Goal: Task Accomplishment & Management: Complete application form

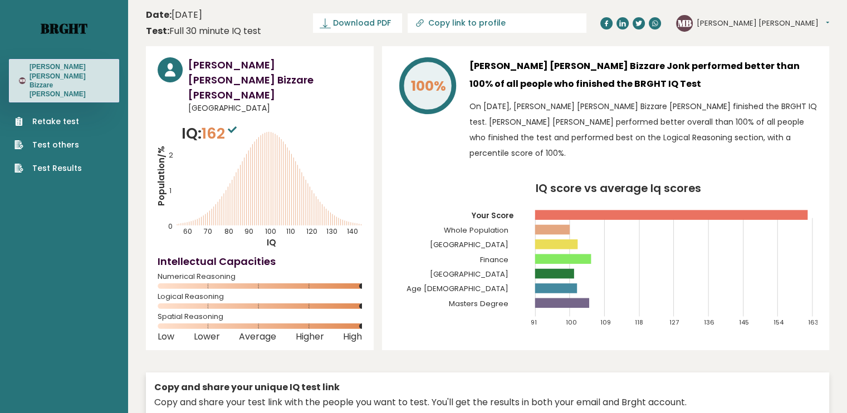
click at [67, 27] on link "Brght" at bounding box center [64, 28] width 47 height 18
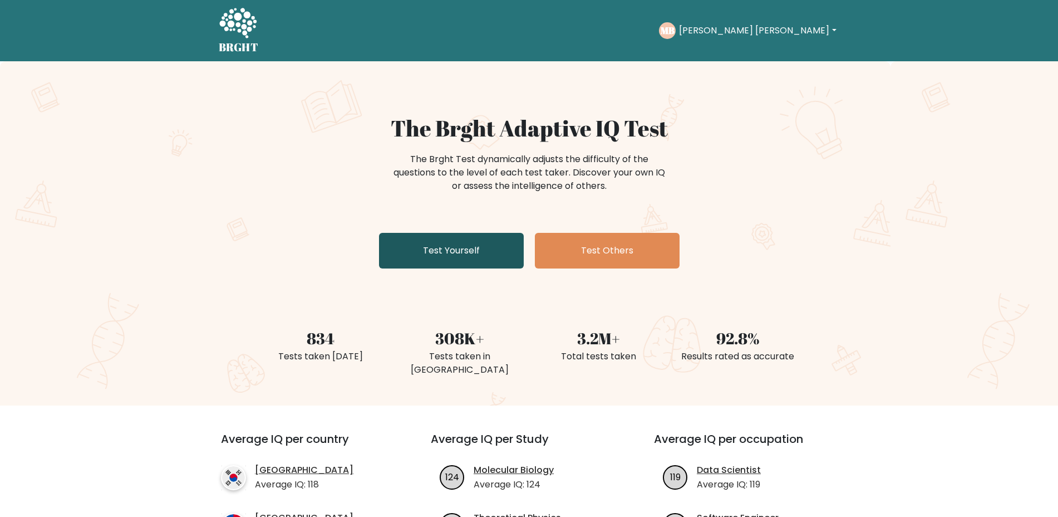
click at [444, 239] on link "Test Yourself" at bounding box center [451, 251] width 145 height 36
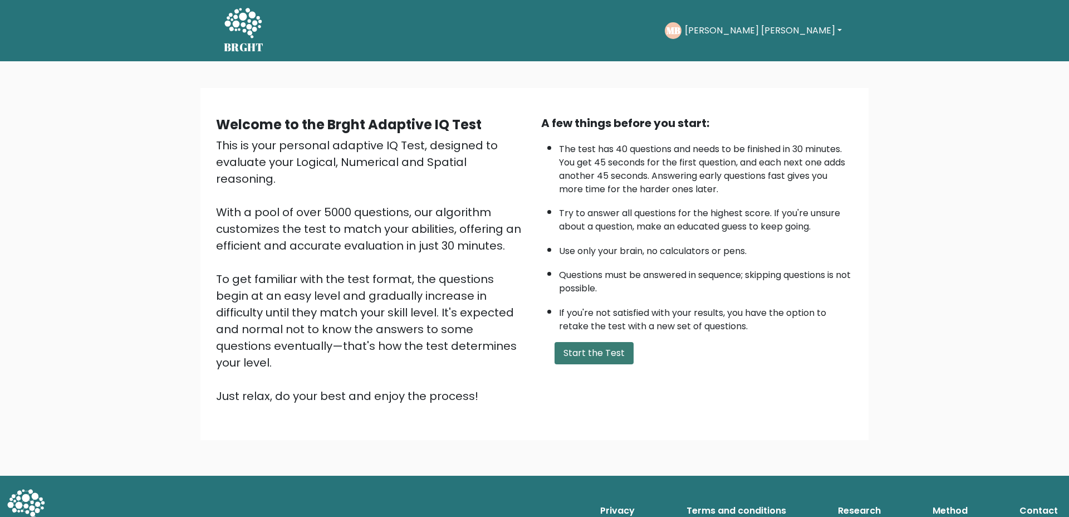
click at [596, 345] on button "Start the Test" at bounding box center [593, 353] width 79 height 22
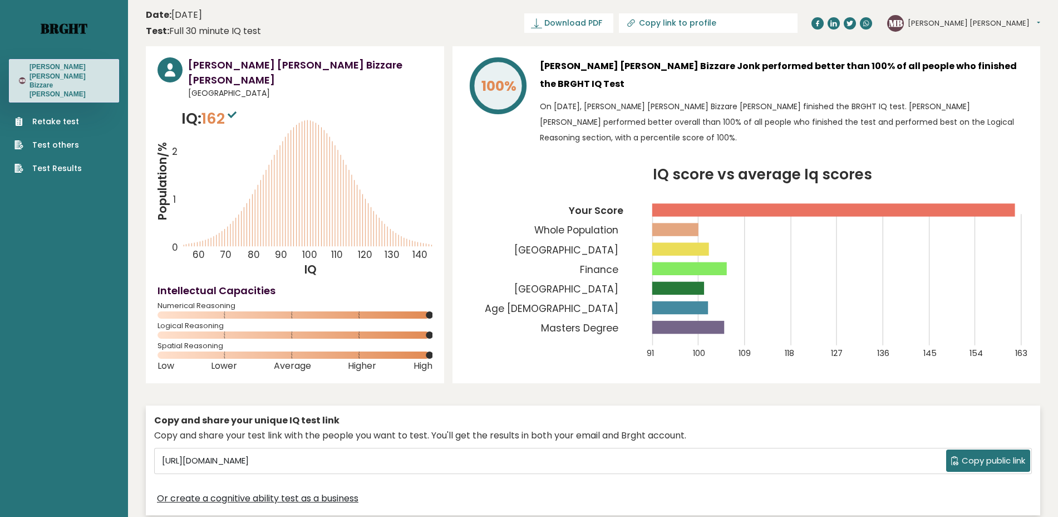
click at [77, 21] on link "Brght" at bounding box center [64, 28] width 47 height 18
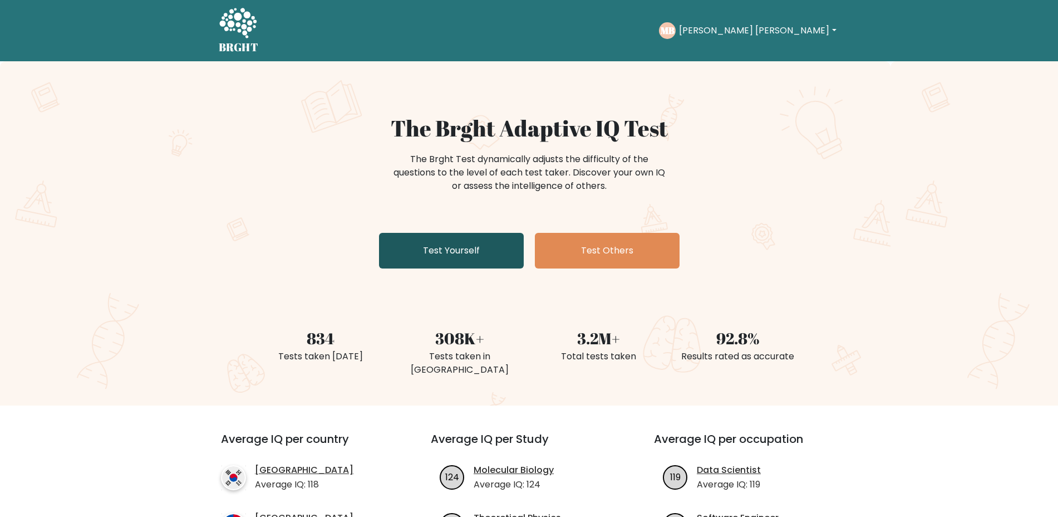
click at [424, 243] on link "Test Yourself" at bounding box center [451, 251] width 145 height 36
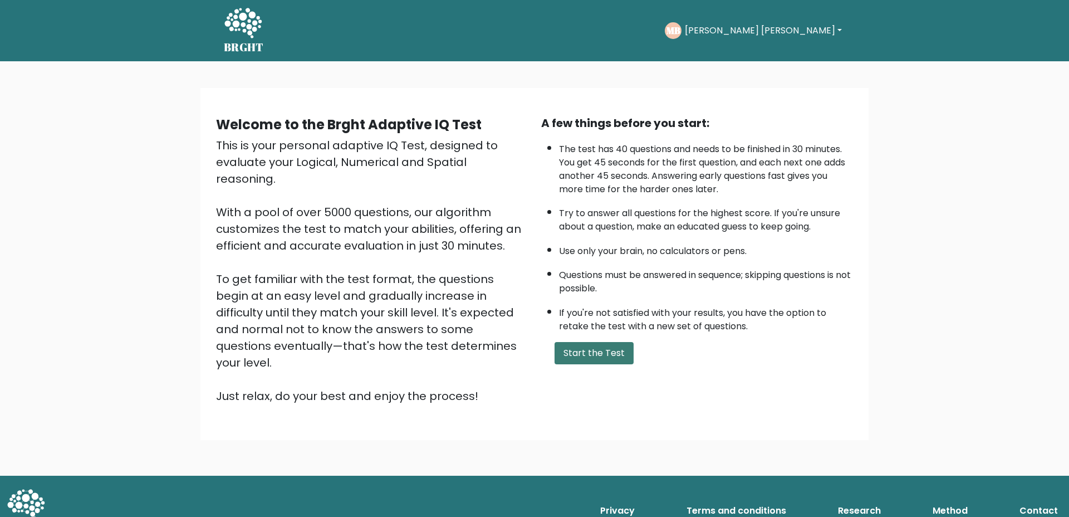
click at [617, 350] on button "Start the Test" at bounding box center [593, 353] width 79 height 22
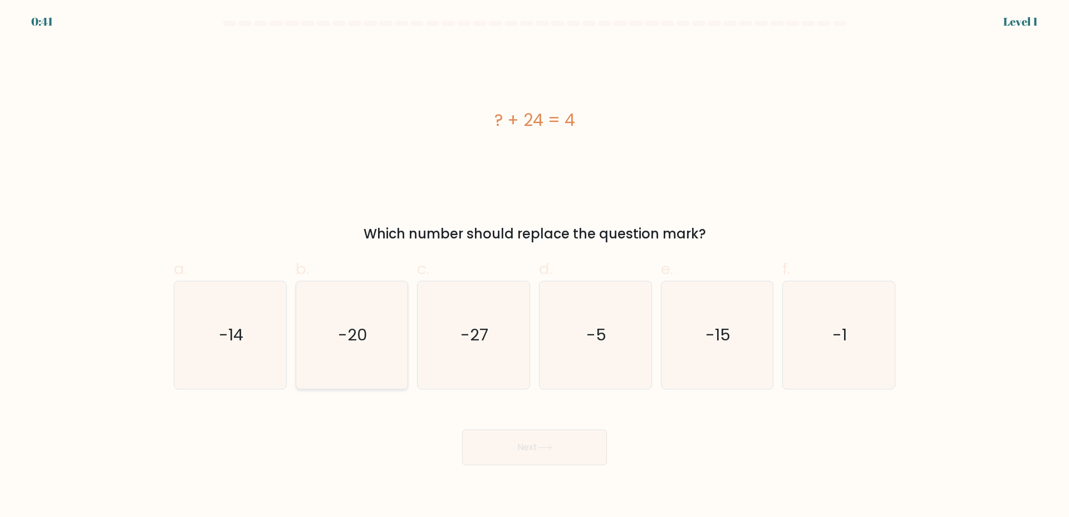
click at [370, 330] on icon "-20" at bounding box center [351, 334] width 107 height 107
click at [534, 266] on input "b. -20" at bounding box center [534, 261] width 1 height 7
radio input "true"
click at [552, 442] on button "Next" at bounding box center [534, 447] width 145 height 36
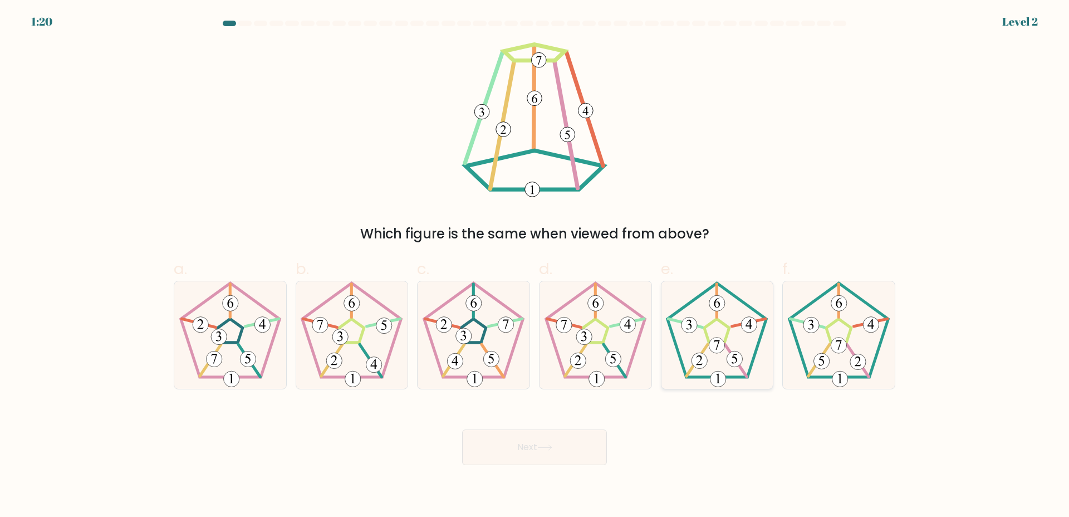
click at [723, 327] on icon at bounding box center [716, 334] width 107 height 107
click at [535, 266] on input "e." at bounding box center [534, 261] width 1 height 7
radio input "true"
click at [526, 439] on button "Next" at bounding box center [534, 447] width 145 height 36
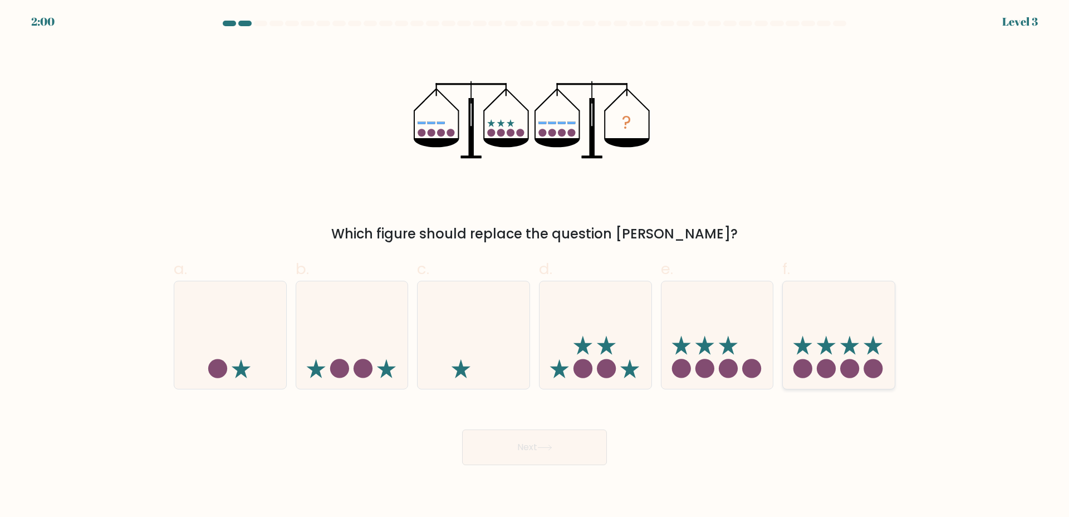
click at [824, 340] on icon at bounding box center [839, 334] width 112 height 92
click at [535, 266] on input "f." at bounding box center [534, 261] width 1 height 7
radio input "true"
click at [501, 456] on button "Next" at bounding box center [534, 447] width 145 height 36
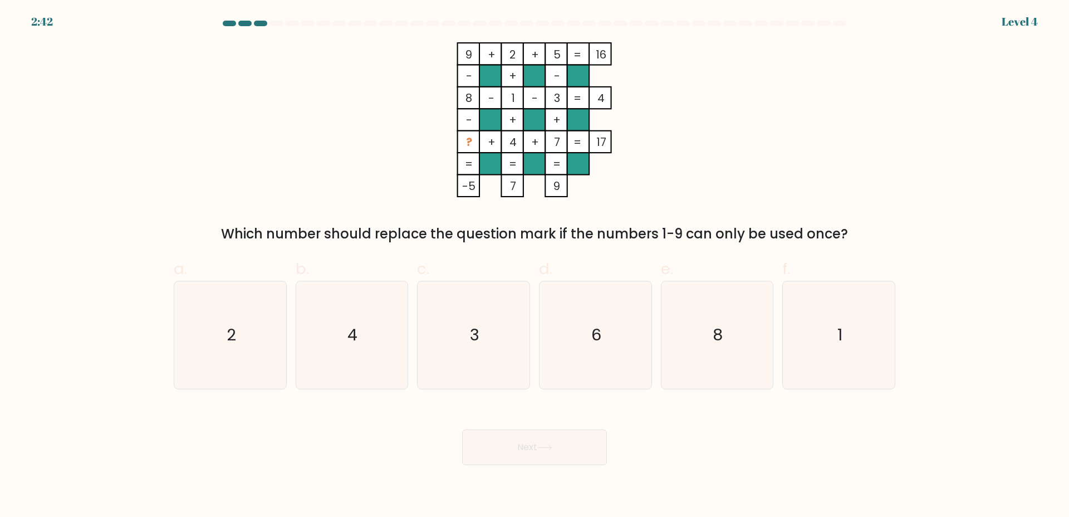
drag, startPoint x: 627, startPoint y: 335, endPoint x: 555, endPoint y: 410, distance: 103.9
click at [626, 335] on icon "6" at bounding box center [595, 334] width 107 height 107
click at [535, 266] on input "d. 6" at bounding box center [534, 261] width 1 height 7
radio input "true"
click at [538, 447] on button "Next" at bounding box center [534, 447] width 145 height 36
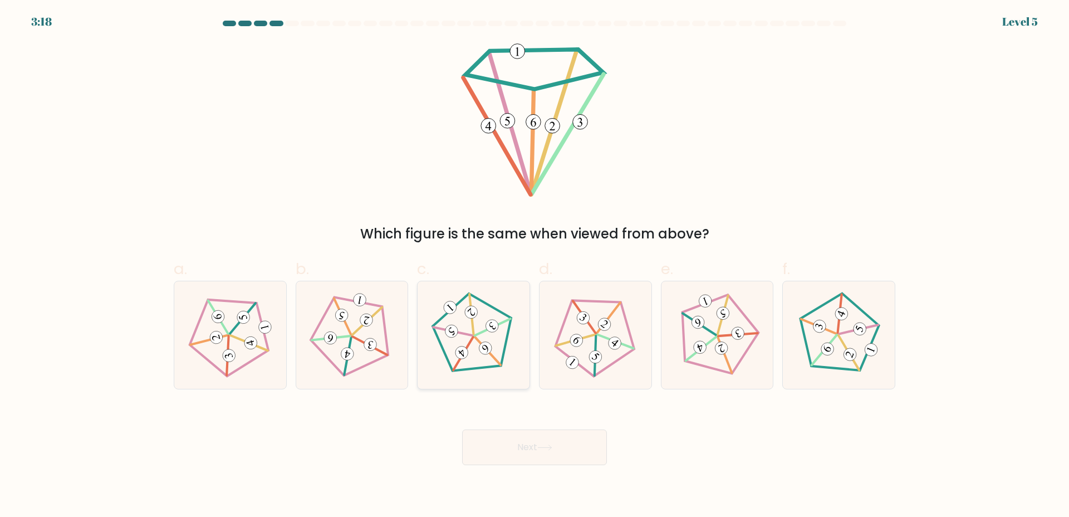
click at [498, 359] on icon at bounding box center [473, 335] width 86 height 86
click at [534, 266] on input "c." at bounding box center [534, 261] width 1 height 7
radio input "true"
click at [544, 445] on icon at bounding box center [544, 447] width 15 height 6
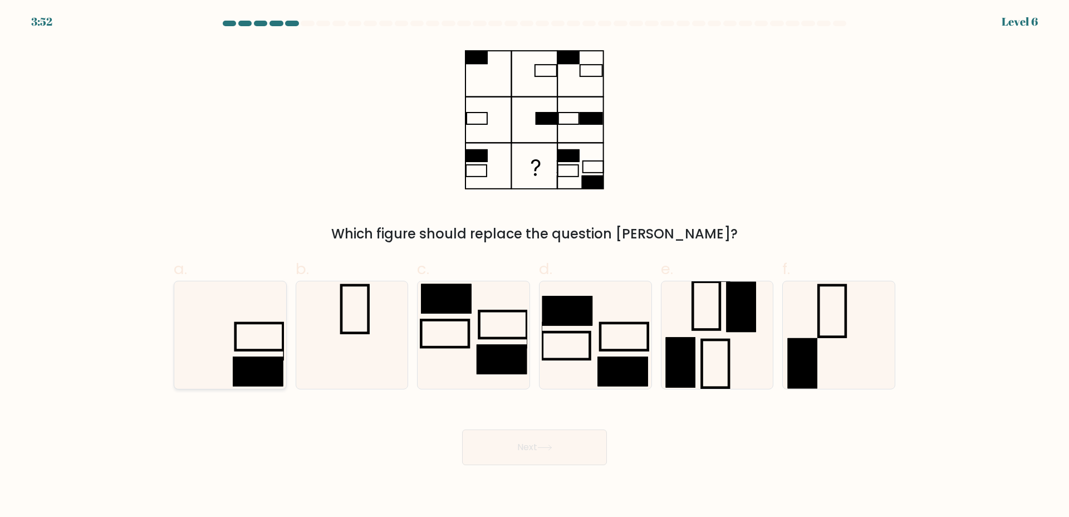
click at [250, 370] on rect at bounding box center [258, 371] width 50 height 30
click at [534, 266] on input "a." at bounding box center [534, 261] width 1 height 7
radio input "true"
click at [525, 445] on button "Next" at bounding box center [534, 447] width 145 height 36
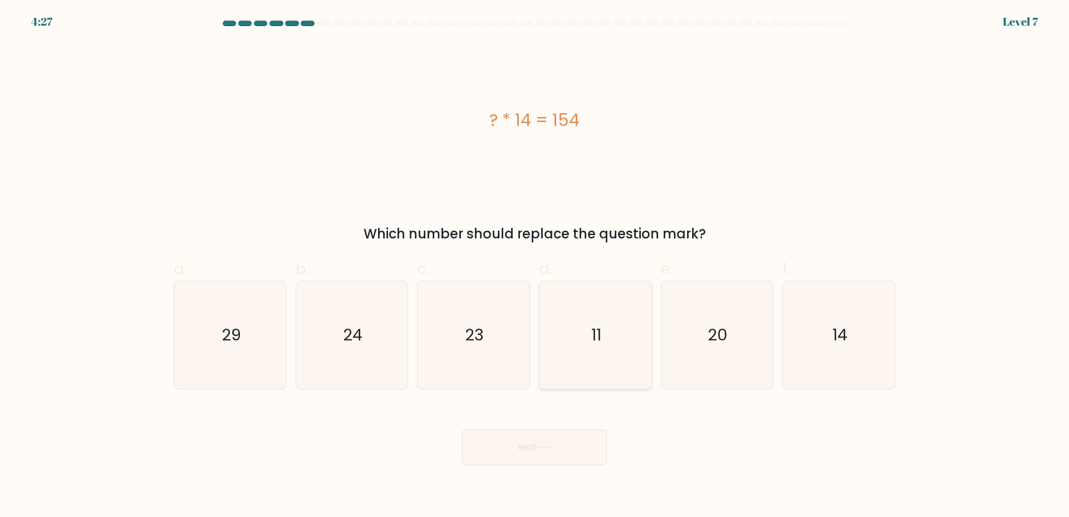
click at [603, 351] on icon "11" at bounding box center [595, 334] width 107 height 107
click at [535, 266] on input "d. 11" at bounding box center [534, 261] width 1 height 7
radio input "true"
click at [541, 450] on icon at bounding box center [544, 447] width 15 height 6
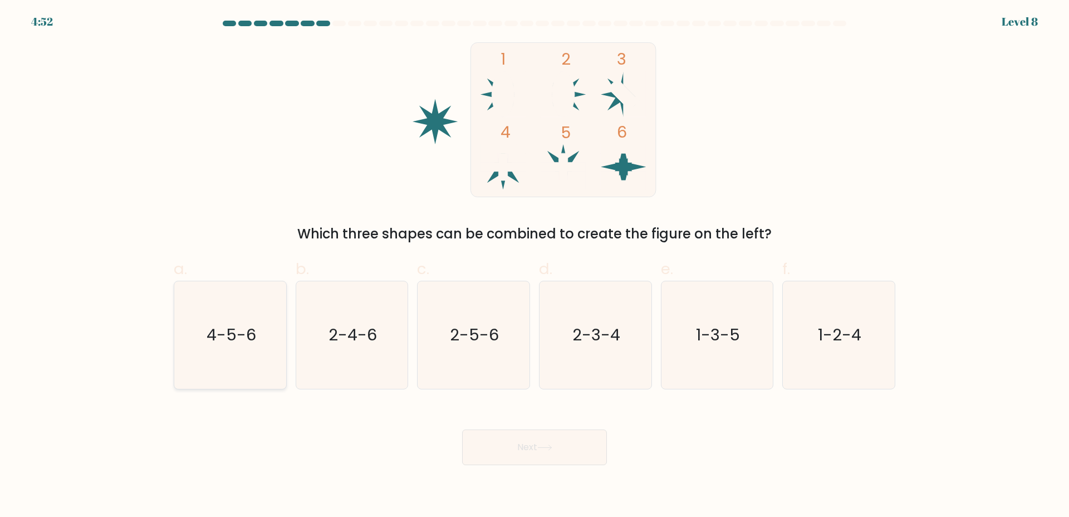
click at [249, 347] on icon "4-5-6" at bounding box center [229, 334] width 107 height 107
click at [534, 266] on input "a. 4-5-6" at bounding box center [534, 261] width 1 height 7
radio input "true"
click at [563, 448] on button "Next" at bounding box center [534, 447] width 145 height 36
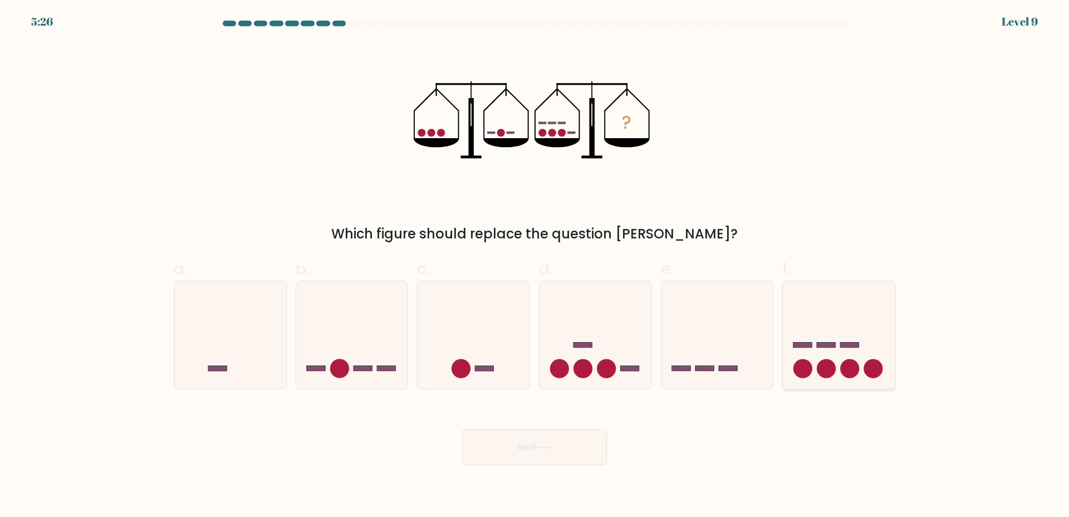
click at [856, 363] on circle at bounding box center [850, 368] width 19 height 19
click at [535, 266] on input "f." at bounding box center [534, 261] width 1 height 7
radio input "true"
click at [525, 444] on button "Next" at bounding box center [534, 447] width 145 height 36
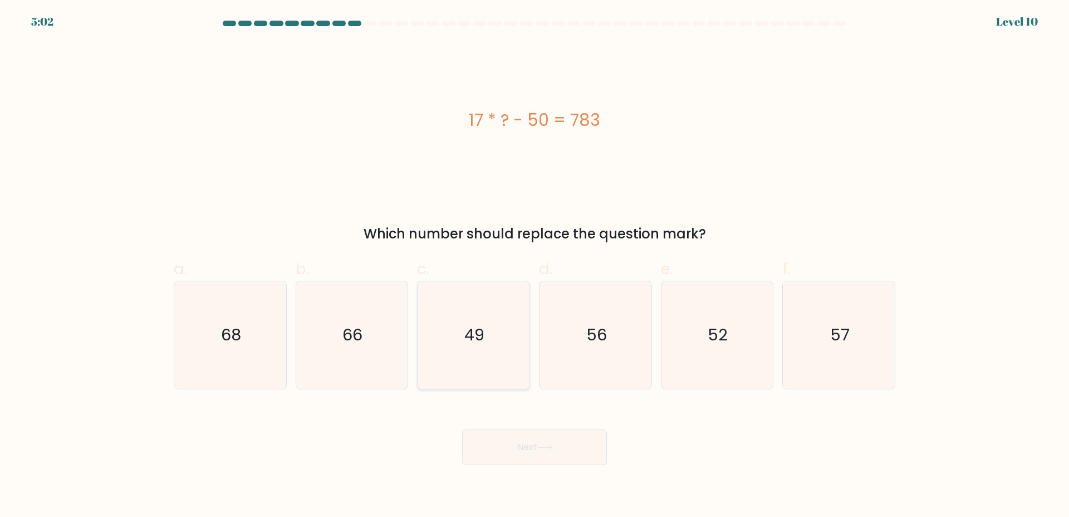
click at [487, 317] on icon "49" at bounding box center [473, 334] width 107 height 107
click at [534, 266] on input "c. 49" at bounding box center [534, 261] width 1 height 7
radio input "true"
click at [530, 453] on button "Next" at bounding box center [534, 447] width 145 height 36
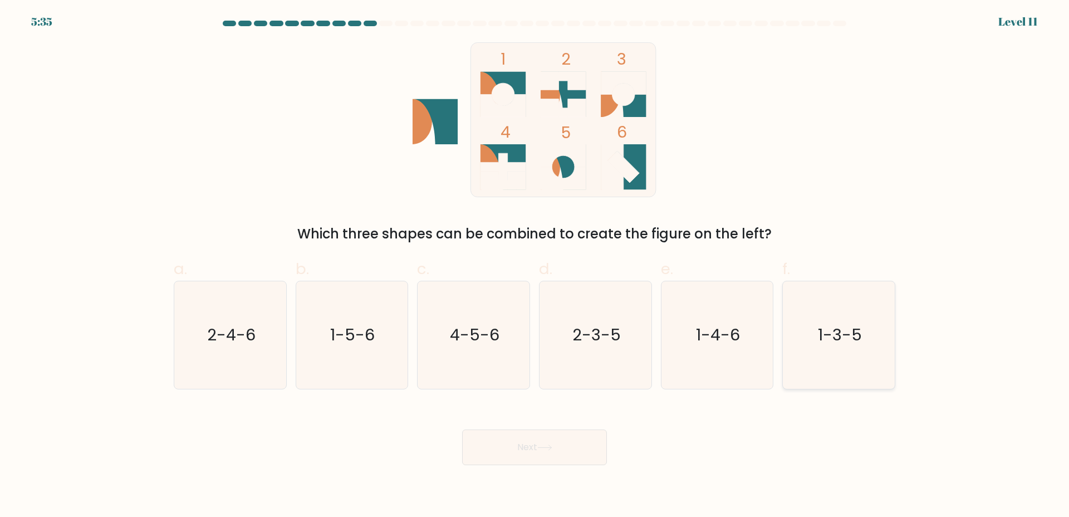
click at [829, 342] on text "1-3-5" at bounding box center [840, 334] width 44 height 22
click at [535, 266] on input "f. 1-3-5" at bounding box center [534, 261] width 1 height 7
radio input "true"
click at [575, 446] on button "Next" at bounding box center [534, 447] width 145 height 36
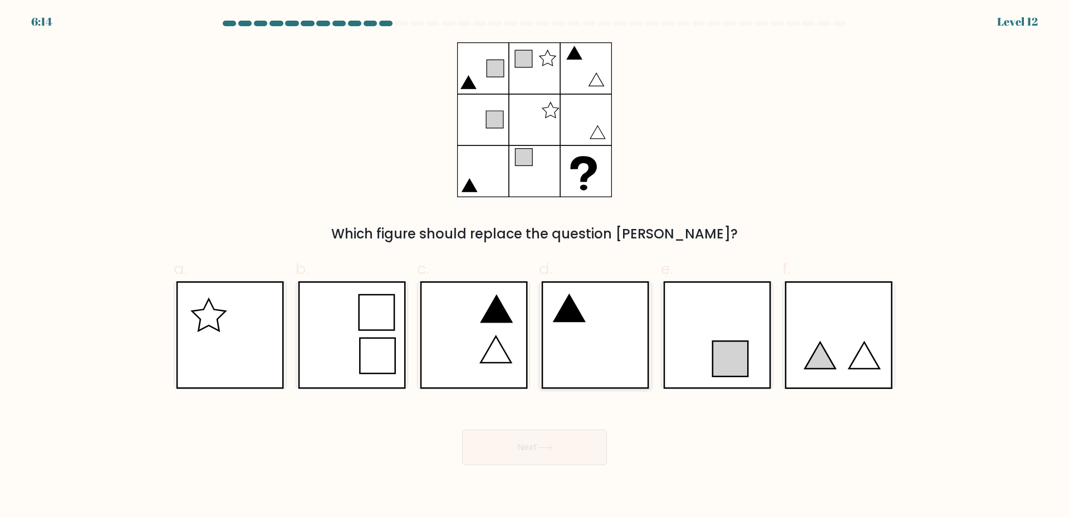
click at [587, 331] on icon at bounding box center [595, 334] width 108 height 107
click at [535, 266] on input "d." at bounding box center [534, 261] width 1 height 7
radio input "true"
click at [547, 456] on button "Next" at bounding box center [534, 447] width 145 height 36
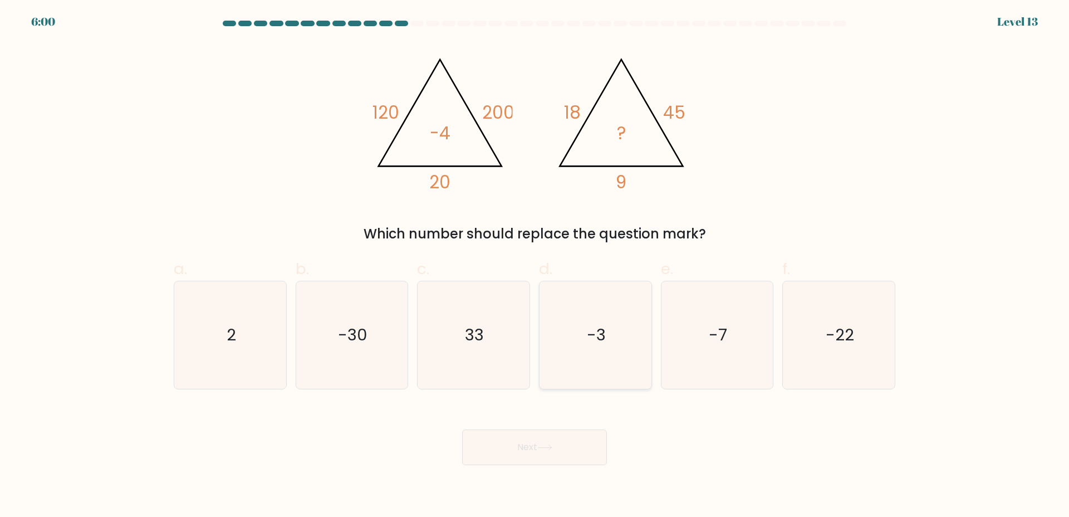
drag, startPoint x: 605, startPoint y: 330, endPoint x: 566, endPoint y: 407, distance: 86.6
click at [603, 330] on text "-3" at bounding box center [596, 334] width 19 height 22
click at [535, 266] on input "d. -3" at bounding box center [534, 261] width 1 height 7
radio input "true"
click at [545, 449] on icon at bounding box center [544, 447] width 15 height 6
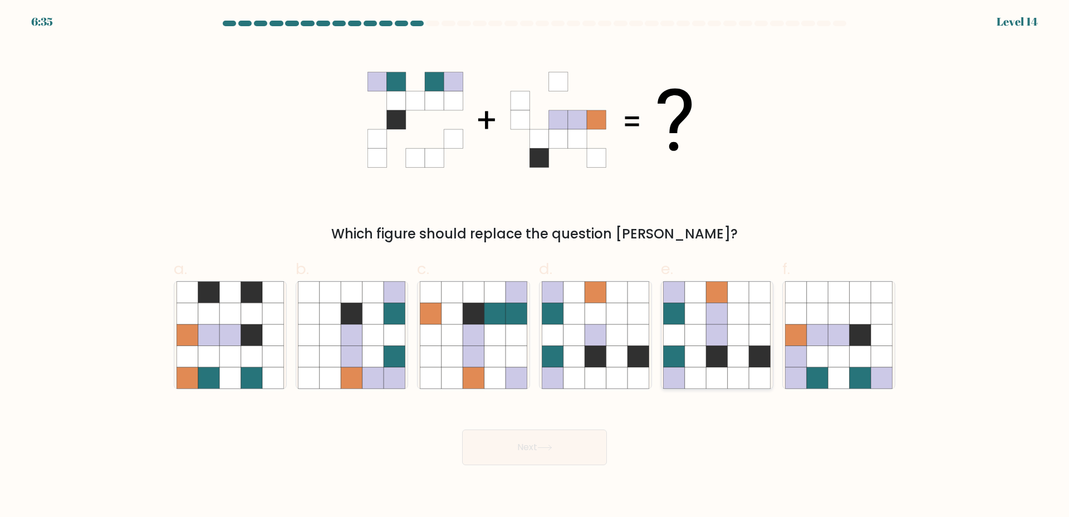
click at [729, 375] on icon at bounding box center [738, 377] width 21 height 21
click at [535, 266] on input "e." at bounding box center [534, 261] width 1 height 7
radio input "true"
click at [543, 435] on button "Next" at bounding box center [534, 447] width 145 height 36
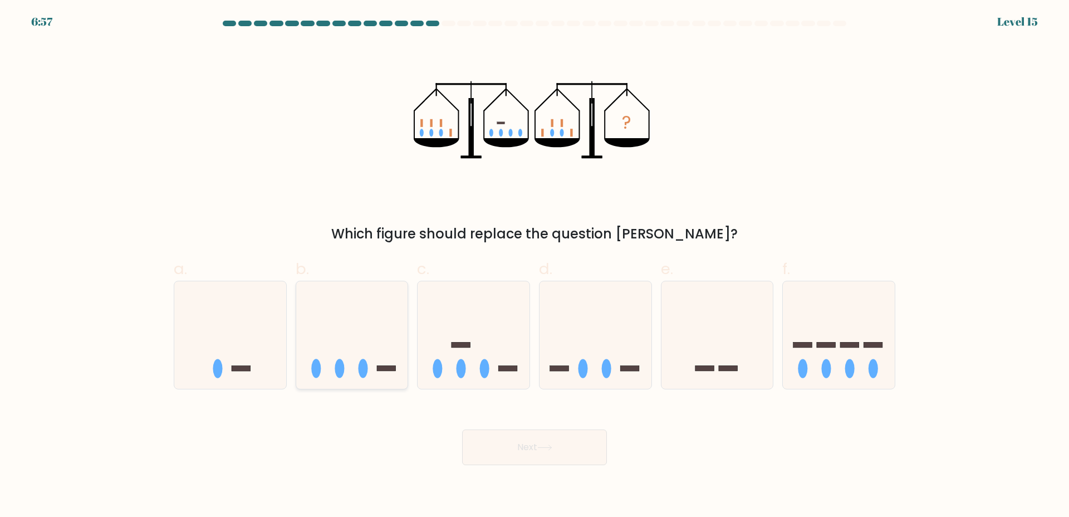
click at [374, 348] on icon at bounding box center [352, 334] width 112 height 92
click at [534, 266] on input "b." at bounding box center [534, 261] width 1 height 7
radio input "true"
click at [503, 434] on button "Next" at bounding box center [534, 447] width 145 height 36
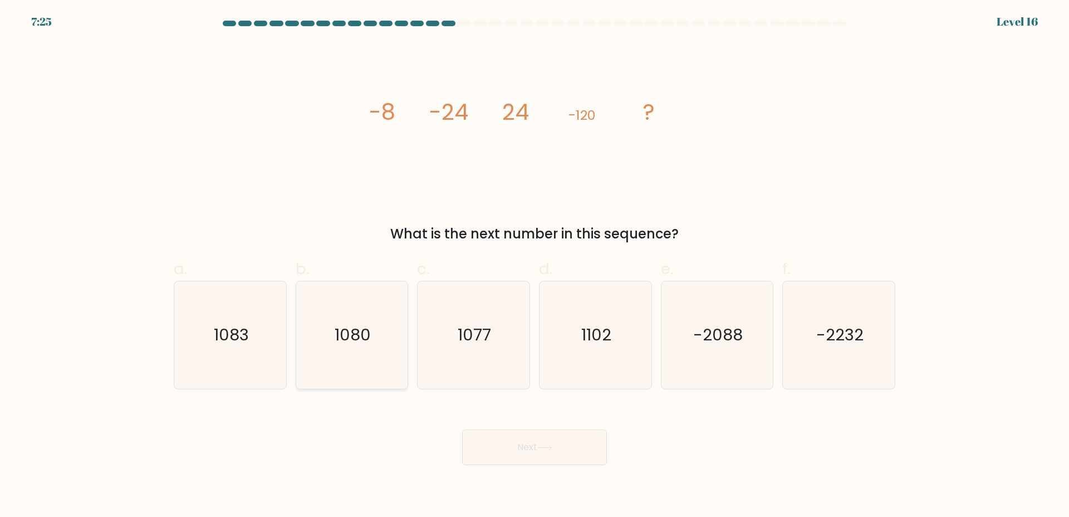
click at [385, 331] on icon "1080" at bounding box center [351, 334] width 107 height 107
click at [534, 266] on input "b. 1080" at bounding box center [534, 261] width 1 height 7
radio input "true"
click at [582, 442] on button "Next" at bounding box center [534, 447] width 145 height 36
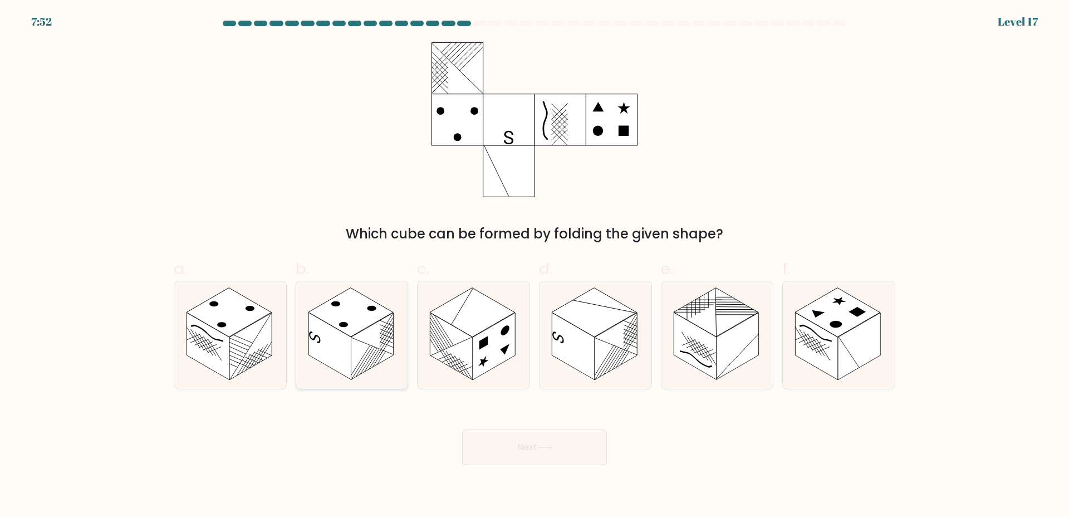
click at [347, 315] on rect at bounding box center [350, 311] width 85 height 49
click at [534, 266] on input "b." at bounding box center [534, 261] width 1 height 7
radio input "true"
click at [505, 463] on button "Next" at bounding box center [534, 447] width 145 height 36
click at [520, 453] on button "Next" at bounding box center [534, 447] width 145 height 36
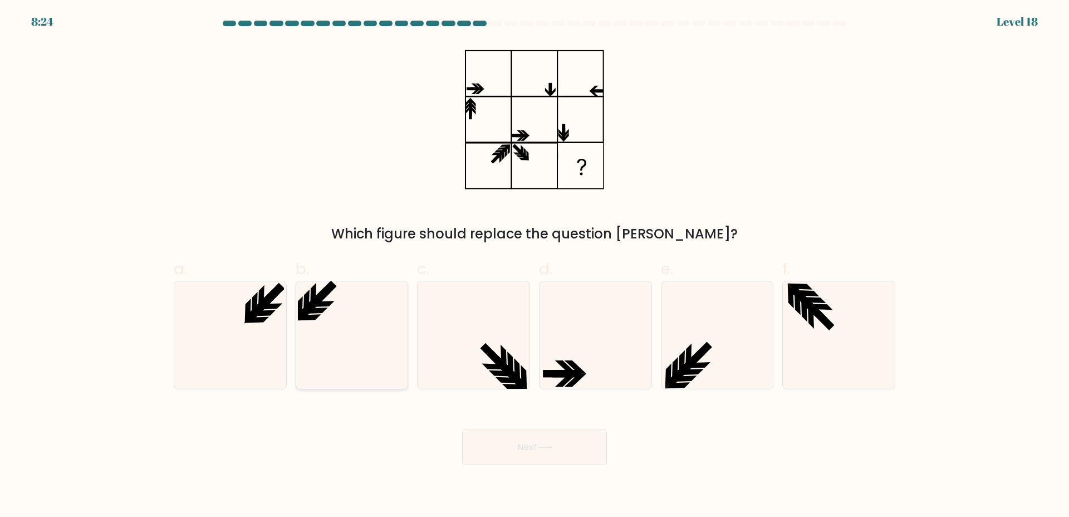
click at [309, 315] on icon at bounding box center [308, 317] width 25 height 6
click at [534, 266] on input "b." at bounding box center [534, 261] width 1 height 7
radio input "true"
click at [568, 441] on button "Next" at bounding box center [534, 447] width 145 height 36
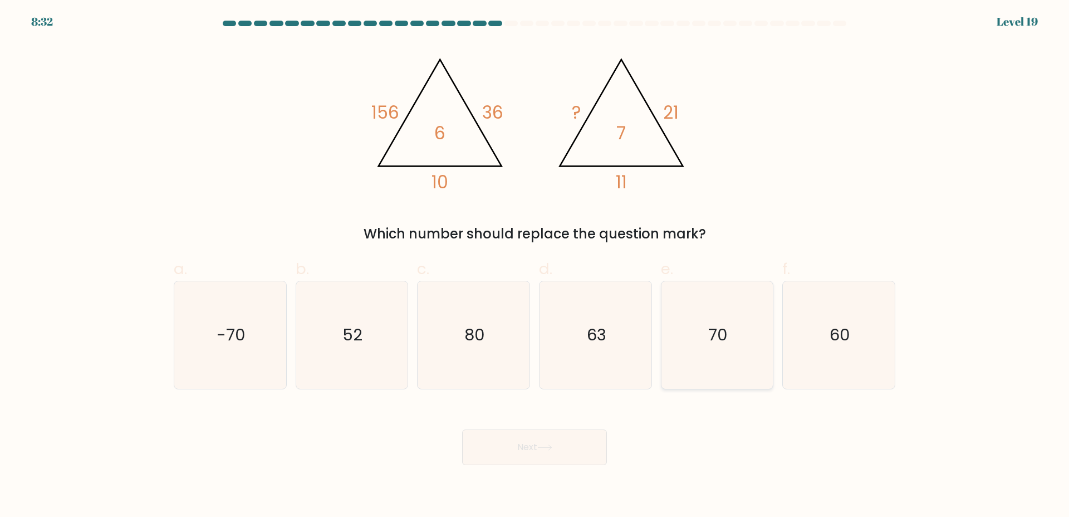
click at [696, 318] on icon "70" at bounding box center [716, 334] width 107 height 107
click at [535, 266] on input "e. 70" at bounding box center [534, 261] width 1 height 7
radio input "true"
click at [522, 441] on button "Next" at bounding box center [534, 447] width 145 height 36
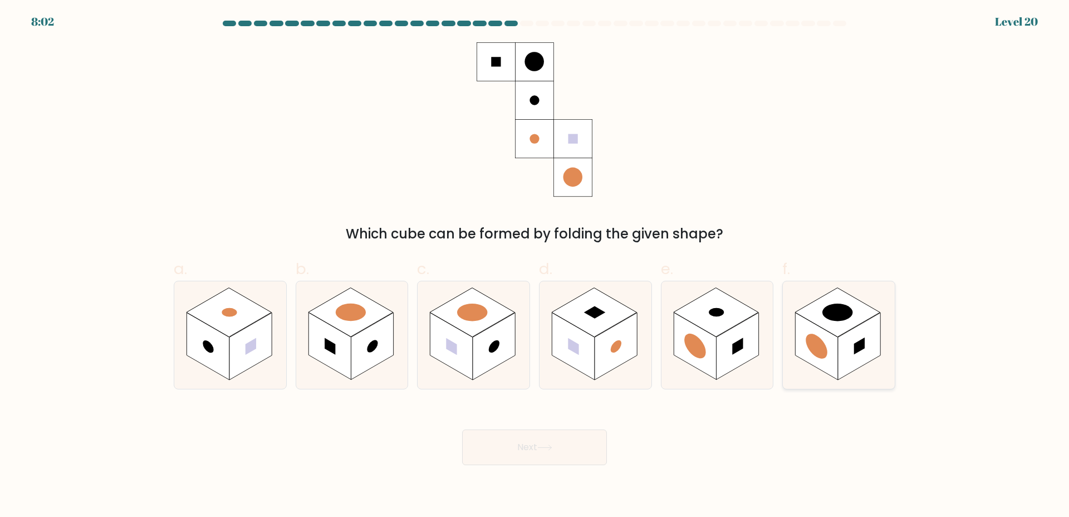
click at [847, 351] on rect at bounding box center [859, 345] width 42 height 67
click at [535, 266] on input "f." at bounding box center [534, 261] width 1 height 7
radio input "true"
click at [600, 440] on button "Next" at bounding box center [534, 447] width 145 height 36
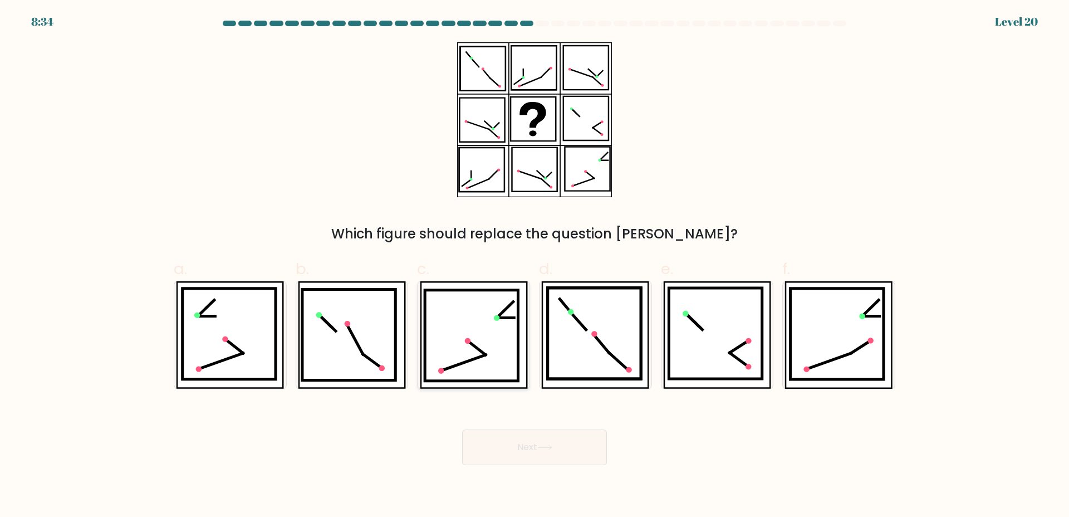
click at [493, 363] on icon at bounding box center [472, 335] width 94 height 91
click at [534, 266] on input "c." at bounding box center [534, 261] width 1 height 7
radio input "true"
click at [535, 456] on button "Next" at bounding box center [534, 447] width 145 height 36
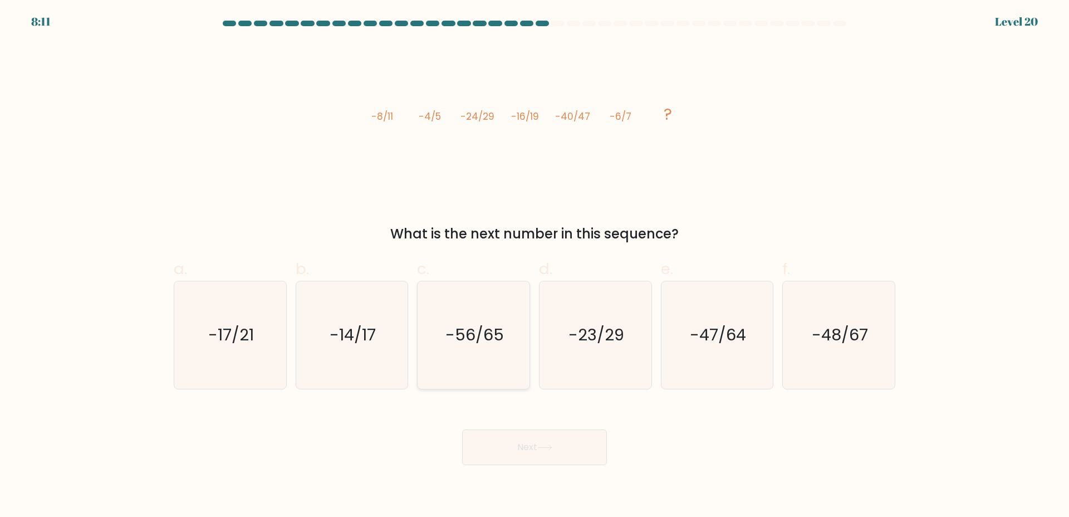
click at [496, 337] on text "-56/65" at bounding box center [474, 334] width 58 height 22
click at [534, 266] on input "c. -56/65" at bounding box center [534, 261] width 1 height 7
radio input "true"
click at [552, 447] on icon at bounding box center [544, 447] width 15 height 6
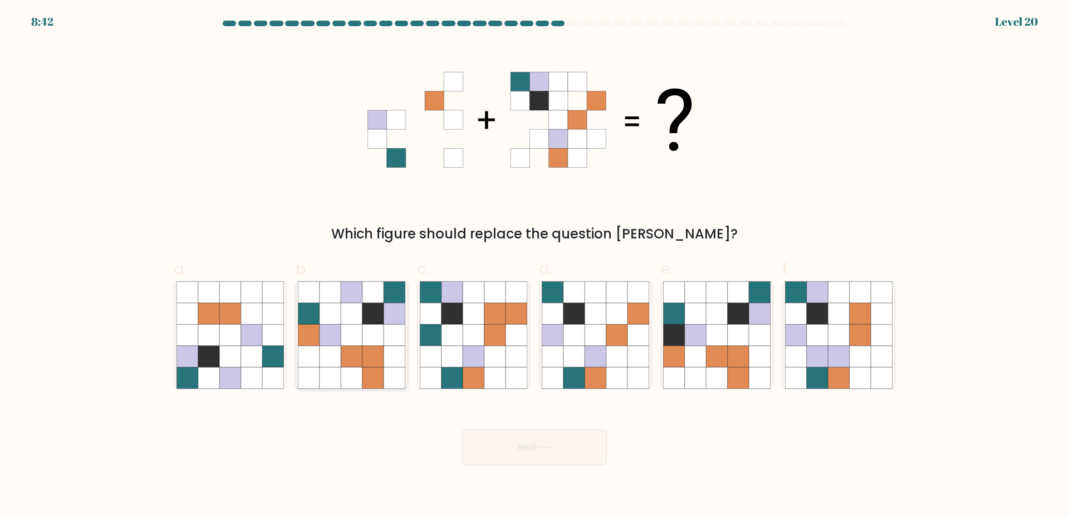
click at [355, 363] on icon at bounding box center [351, 355] width 21 height 21
click at [534, 266] on input "b." at bounding box center [534, 261] width 1 height 7
radio input "true"
click at [522, 450] on button "Next" at bounding box center [534, 447] width 145 height 36
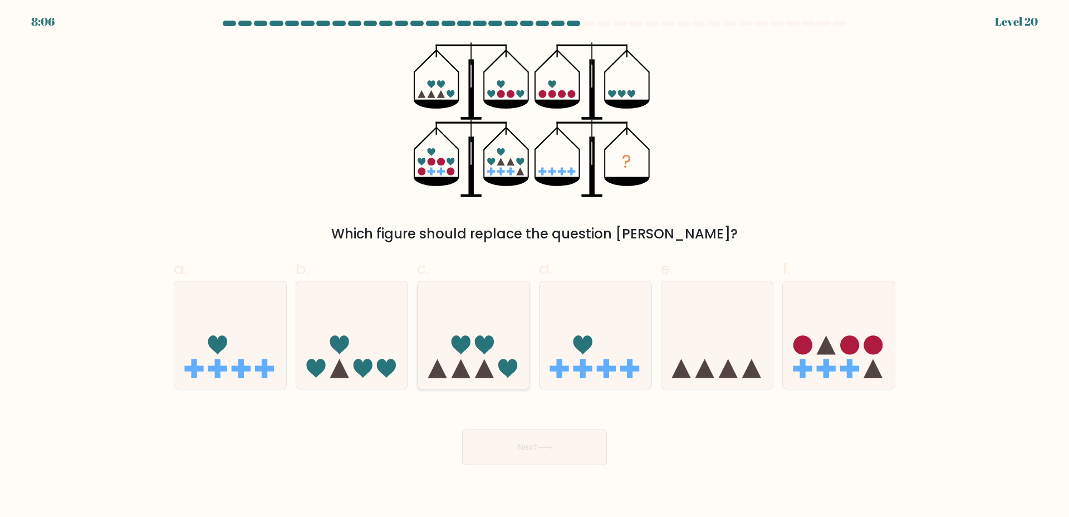
click at [483, 340] on icon at bounding box center [484, 345] width 19 height 19
click at [534, 266] on input "c." at bounding box center [534, 261] width 1 height 7
radio input "true"
click at [542, 456] on button "Next" at bounding box center [534, 447] width 145 height 36
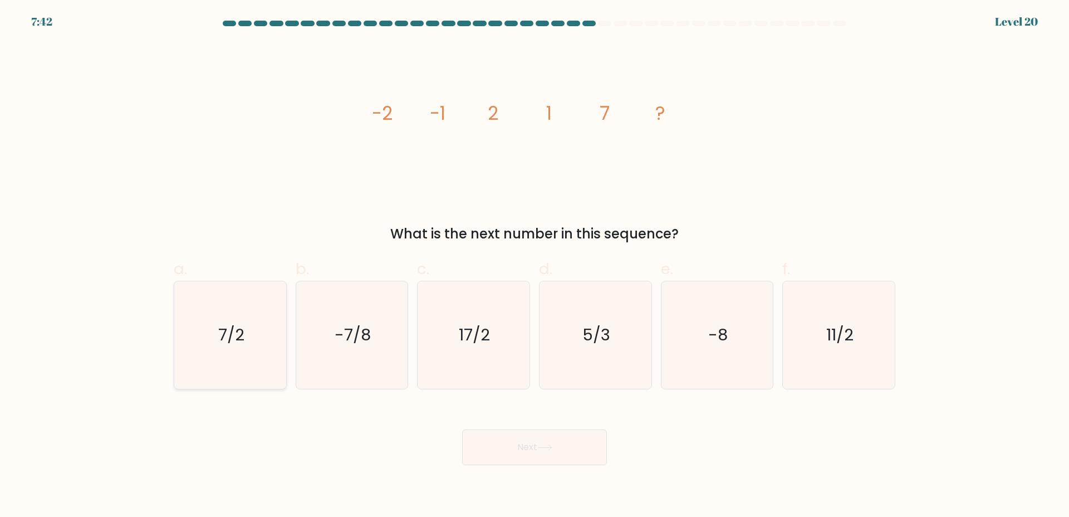
click at [214, 300] on icon "7/2" at bounding box center [229, 334] width 107 height 107
click at [534, 266] on input "a. 7/2" at bounding box center [534, 261] width 1 height 7
radio input "true"
click at [542, 443] on button "Next" at bounding box center [534, 447] width 145 height 36
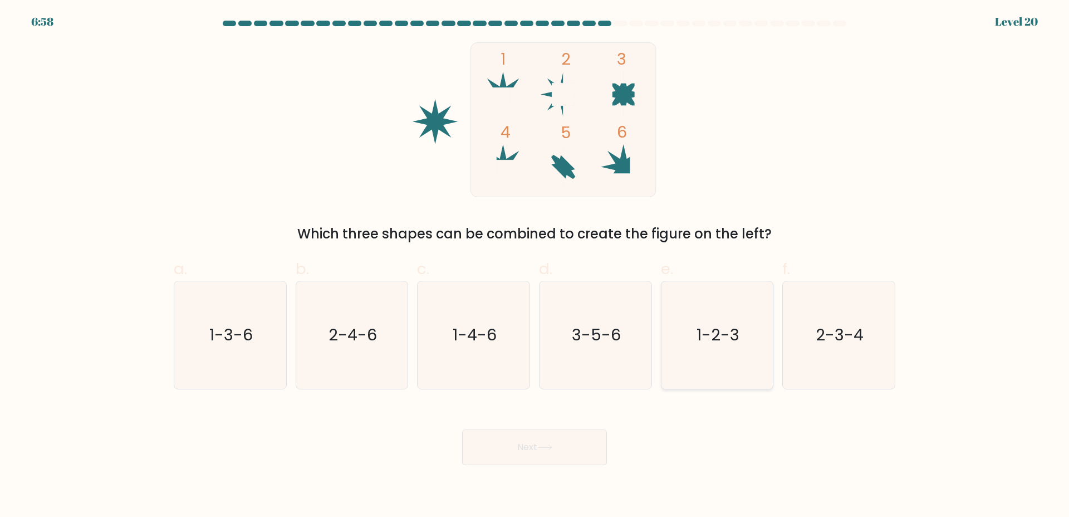
click at [718, 315] on icon "1-2-3" at bounding box center [716, 334] width 107 height 107
click at [535, 266] on input "e. 1-2-3" at bounding box center [534, 261] width 1 height 7
radio input "true"
click at [573, 437] on button "Next" at bounding box center [534, 447] width 145 height 36
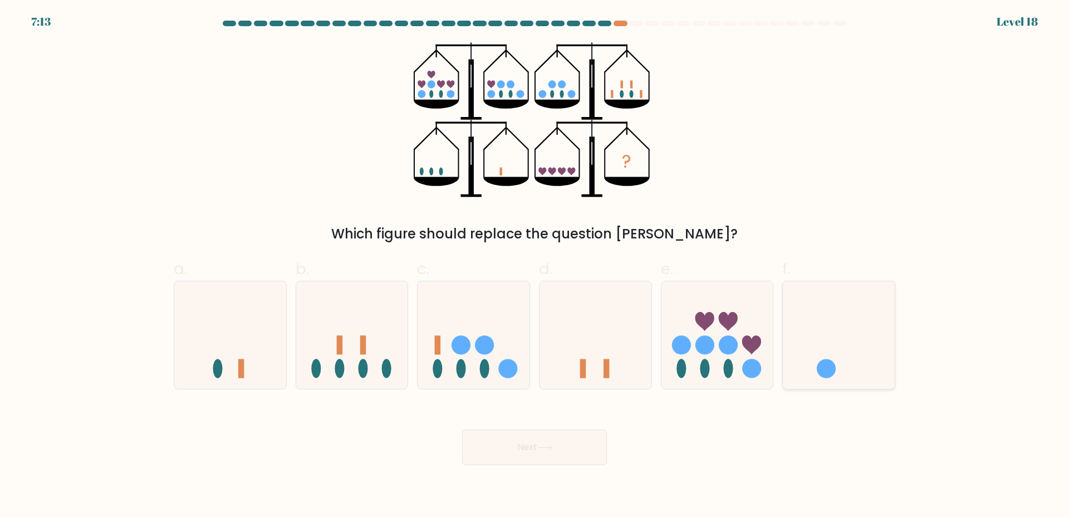
click at [801, 341] on icon at bounding box center [839, 334] width 112 height 92
click at [535, 266] on input "f." at bounding box center [534, 261] width 1 height 7
radio input "true"
click at [563, 454] on button "Next" at bounding box center [534, 447] width 145 height 36
